Goal: Task Accomplishment & Management: Complete application form

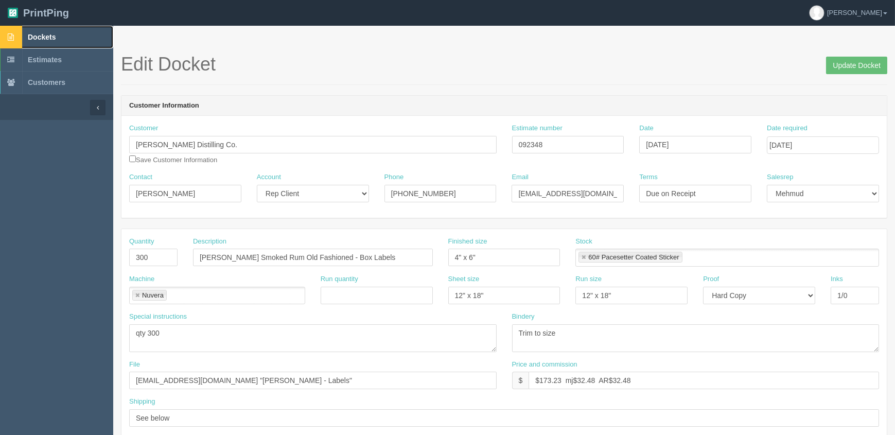
click at [67, 30] on link "Dockets" at bounding box center [56, 37] width 113 height 23
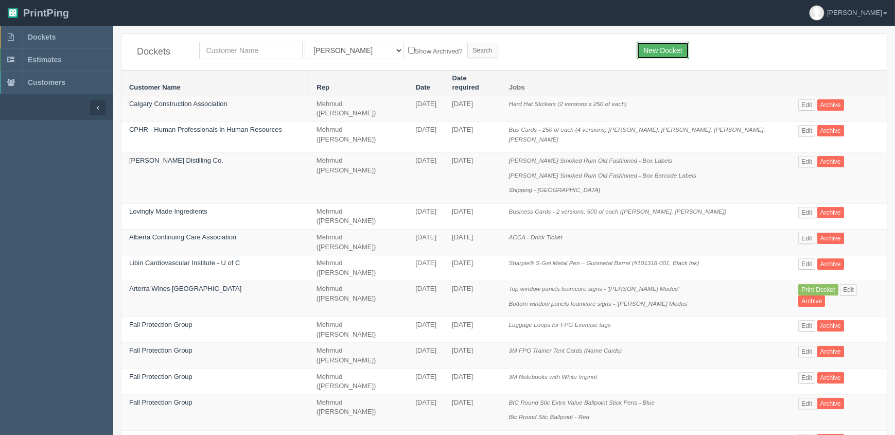
click at [674, 46] on link "New Docket" at bounding box center [663, 51] width 52 height 18
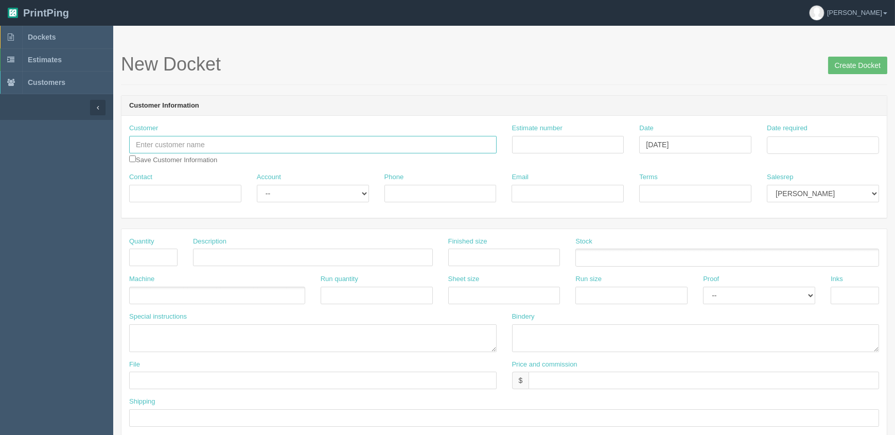
click at [166, 142] on input "text" at bounding box center [313, 145] width 368 height 18
type input "Solartility"
click at [144, 249] on input "text" at bounding box center [153, 258] width 48 height 18
type input "1"
type input "Shipping 2nd hard copy proof"
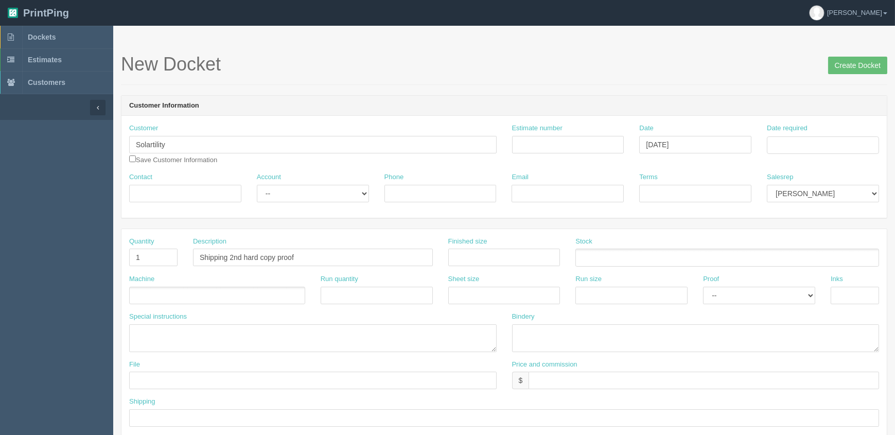
click at [202, 298] on ul at bounding box center [217, 296] width 176 height 18
type input "Shipping"
click at [543, 376] on input "text" at bounding box center [704, 381] width 351 height 18
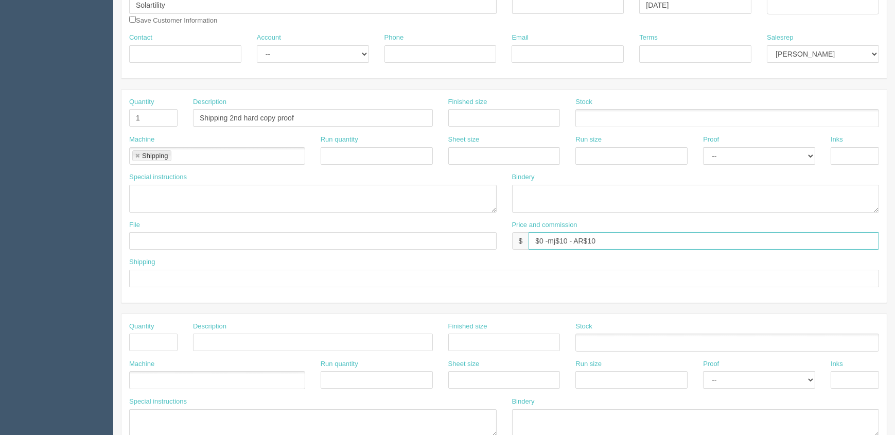
scroll to position [140, 0]
type input "$0 -mj$10 - AR$10"
click at [185, 273] on input "text" at bounding box center [504, 278] width 750 height 18
type input "na"
drag, startPoint x: 157, startPoint y: 344, endPoint x: 701, endPoint y: 338, distance: 544.2
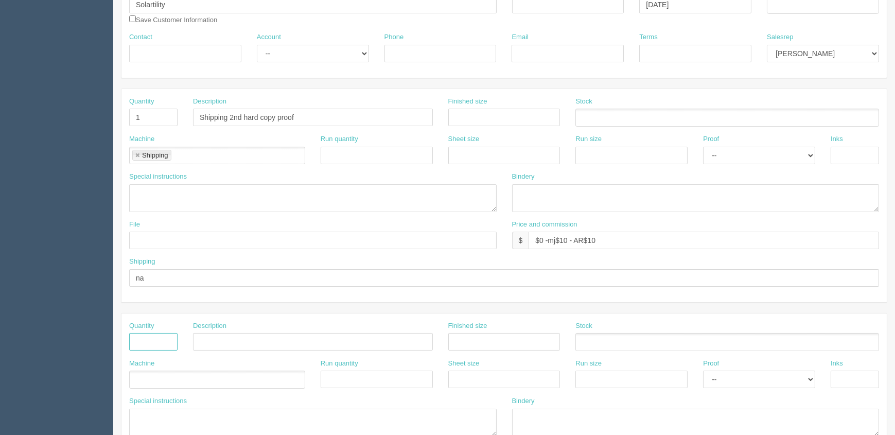
click at [157, 345] on input "text" at bounding box center [153, 342] width 48 height 18
type input "1"
type input "Resetup new file"
click at [202, 117] on input "Shipping 2nd hard copy proof" at bounding box center [313, 118] width 240 height 18
click at [297, 112] on input "**DO NOT INVOICE THIS LINE** Shipping 2nd hard copy proof" at bounding box center [313, 118] width 240 height 18
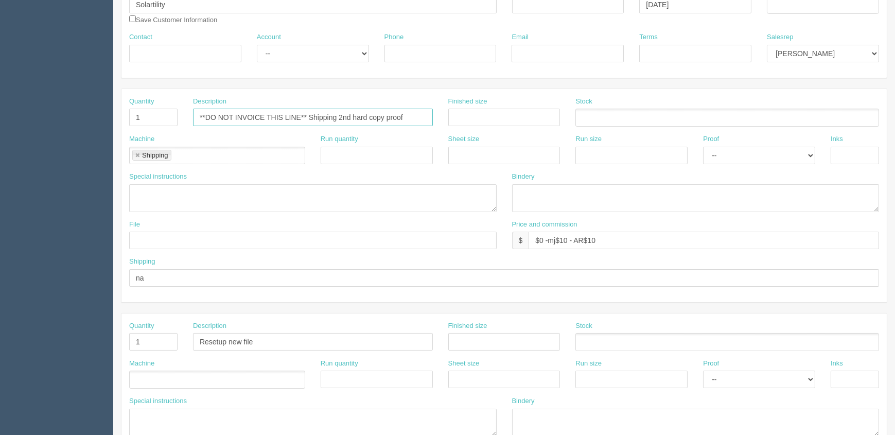
drag, startPoint x: 301, startPoint y: 115, endPoint x: 27, endPoint y: 84, distance: 275.6
click at [30, 84] on section "Dockets Estimates Customers" at bounding box center [447, 340] width 895 height 909
type input "**DO NOT INVOICE THIS LINE** Shipping 2nd hard copy proof"
click at [201, 339] on input "Resetup new file" at bounding box center [313, 342] width 240 height 18
paste input "**DO NOT INVOICE THIS LINE**"
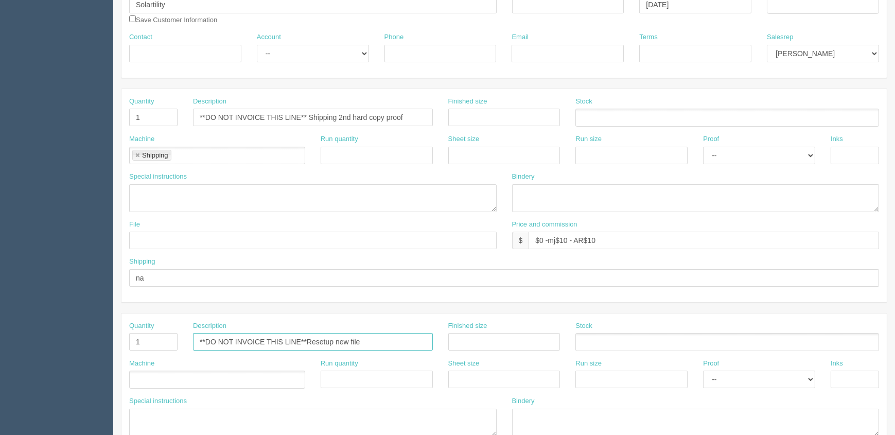
click at [371, 337] on input "**DO NOT INVOICE THIS LINE**Resetup new file" at bounding box center [313, 342] width 240 height 18
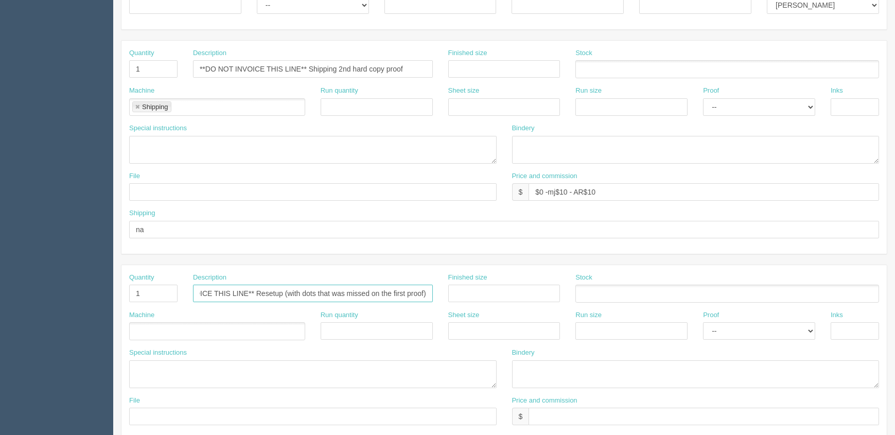
scroll to position [281, 0]
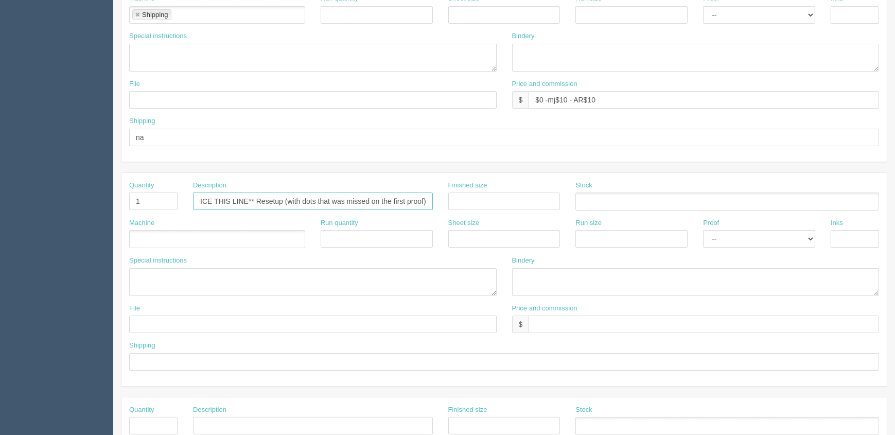
type input "**DO NOT INVOICE THIS LINE** Resetup (with dots that was missed on the first pr…"
click at [551, 324] on input "text" at bounding box center [704, 325] width 351 height 18
drag, startPoint x: 565, startPoint y: 320, endPoint x: 631, endPoint y: 348, distance: 72.0
click at [567, 322] on input "$0 - mj$0 - AR$20" at bounding box center [704, 325] width 351 height 18
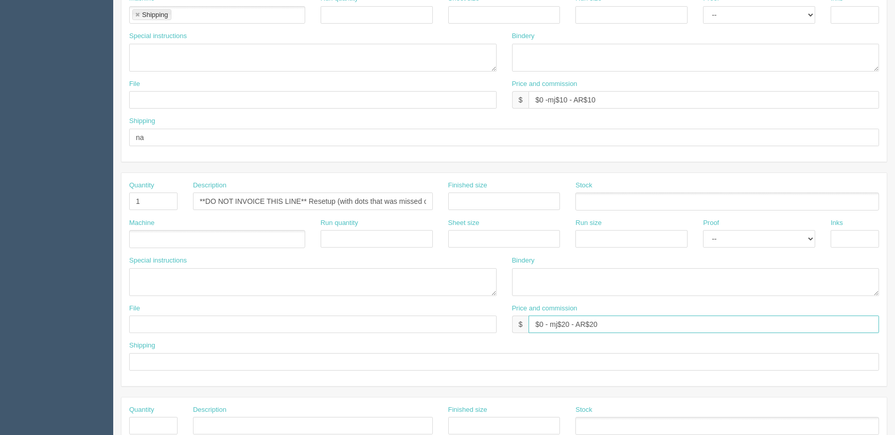
type input "$0 - mj$20 - AR$20"
click at [180, 235] on ul at bounding box center [217, 239] width 176 height 18
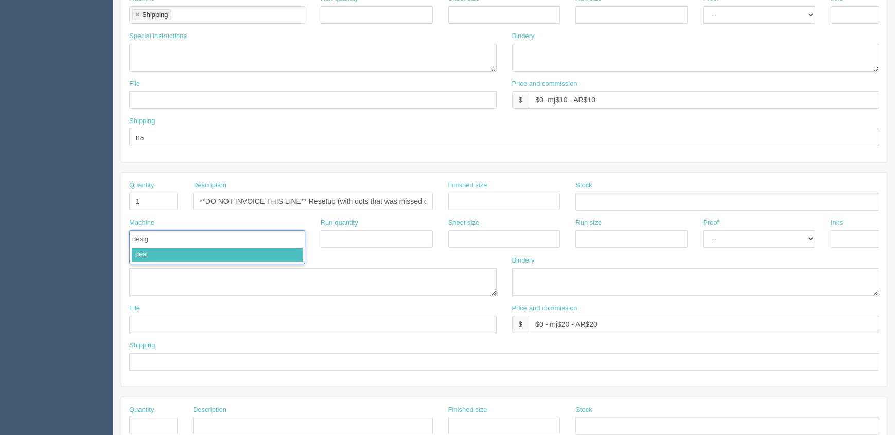
type input "design"
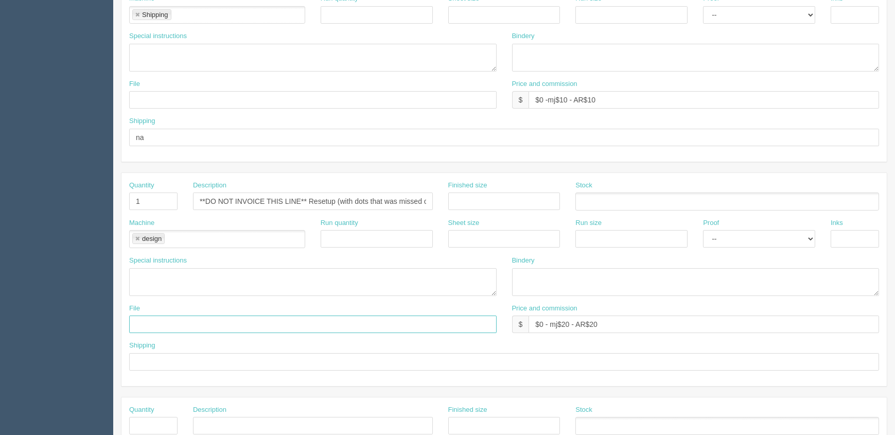
click at [166, 322] on input "text" at bounding box center [313, 325] width 368 height 18
type input "na"
click at [165, 356] on input "text" at bounding box center [504, 362] width 750 height 18
type input "na"
click at [144, 269] on textarea at bounding box center [313, 282] width 368 height 28
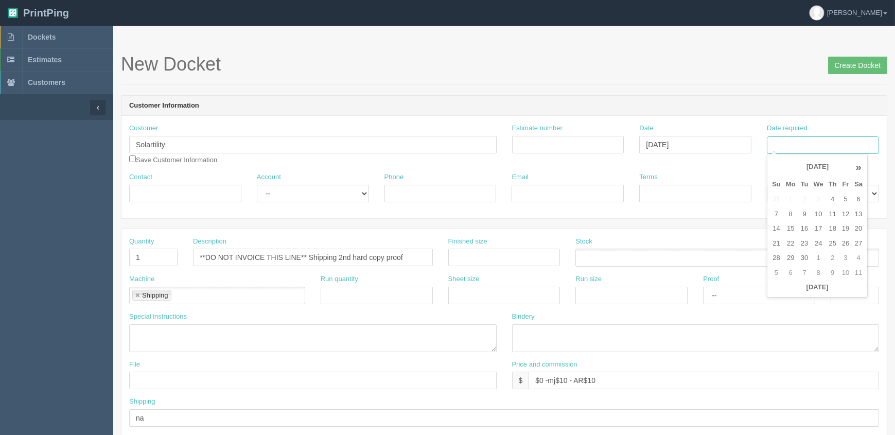
click at [803, 145] on input "Date required" at bounding box center [823, 145] width 112 height 18
click at [801, 211] on td "9" at bounding box center [805, 214] width 13 height 15
click at [844, 213] on td "12" at bounding box center [846, 214] width 12 height 15
type input "[DATE]"
drag, startPoint x: 730, startPoint y: 98, endPoint x: 731, endPoint y: 108, distance: 9.8
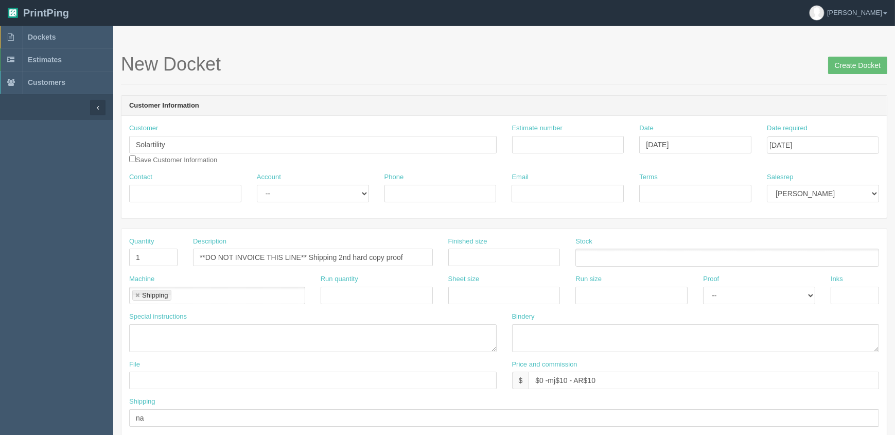
click at [731, 104] on header "Customer Information" at bounding box center [505, 106] width 766 height 21
click at [789, 190] on select "[PERSON_NAME] Mikayla [PERSON_NAME] [PERSON_NAME] [PERSON_NAME] [PERSON_NAME] […" at bounding box center [823, 194] width 112 height 18
select select "8"
click at [767, 185] on select "[PERSON_NAME] Mikayla [PERSON_NAME] [PERSON_NAME] [PERSON_NAME] [PERSON_NAME] […" at bounding box center [823, 194] width 112 height 18
click at [859, 66] on input "Create Docket" at bounding box center [857, 66] width 59 height 18
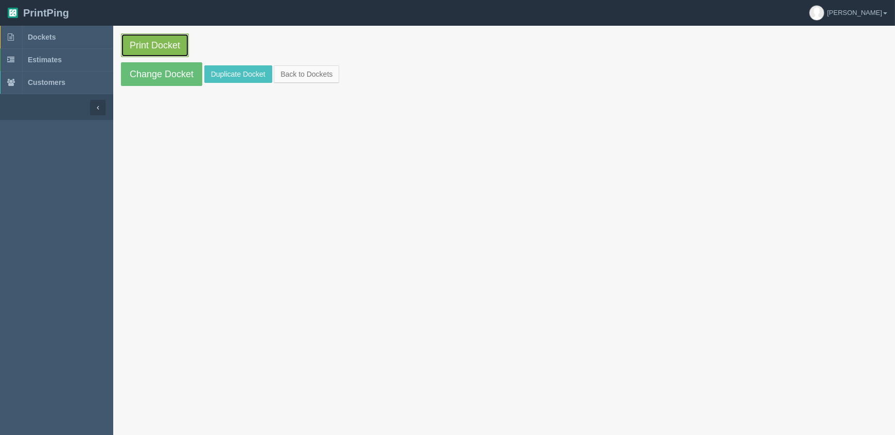
click at [157, 42] on link "Print Docket" at bounding box center [155, 45] width 68 height 24
click at [67, 31] on link "Dockets" at bounding box center [56, 37] width 113 height 23
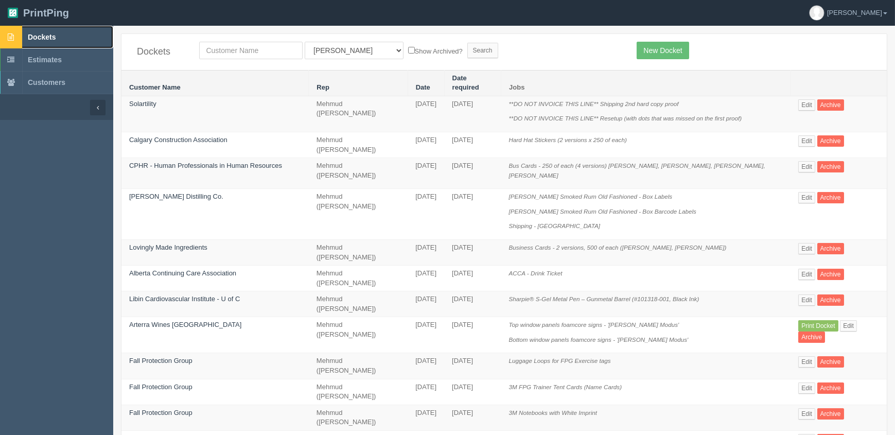
click at [74, 33] on link "Dockets" at bounding box center [56, 37] width 113 height 23
